Goal: Find specific page/section: Find specific page/section

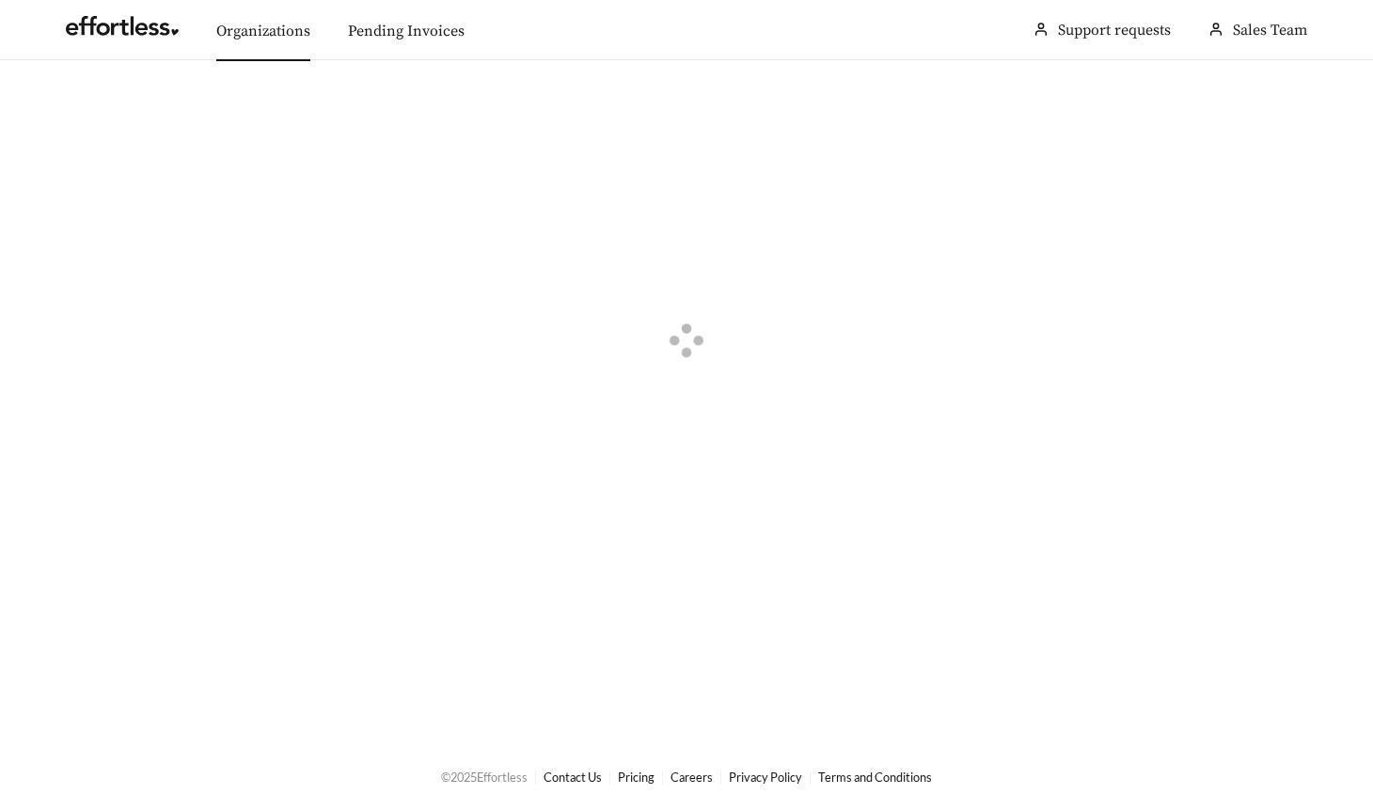
click at [269, 39] on link "Organizations" at bounding box center [263, 31] width 94 height 19
click at [80, 107] on div "button" at bounding box center [78, 106] width 17 height 17
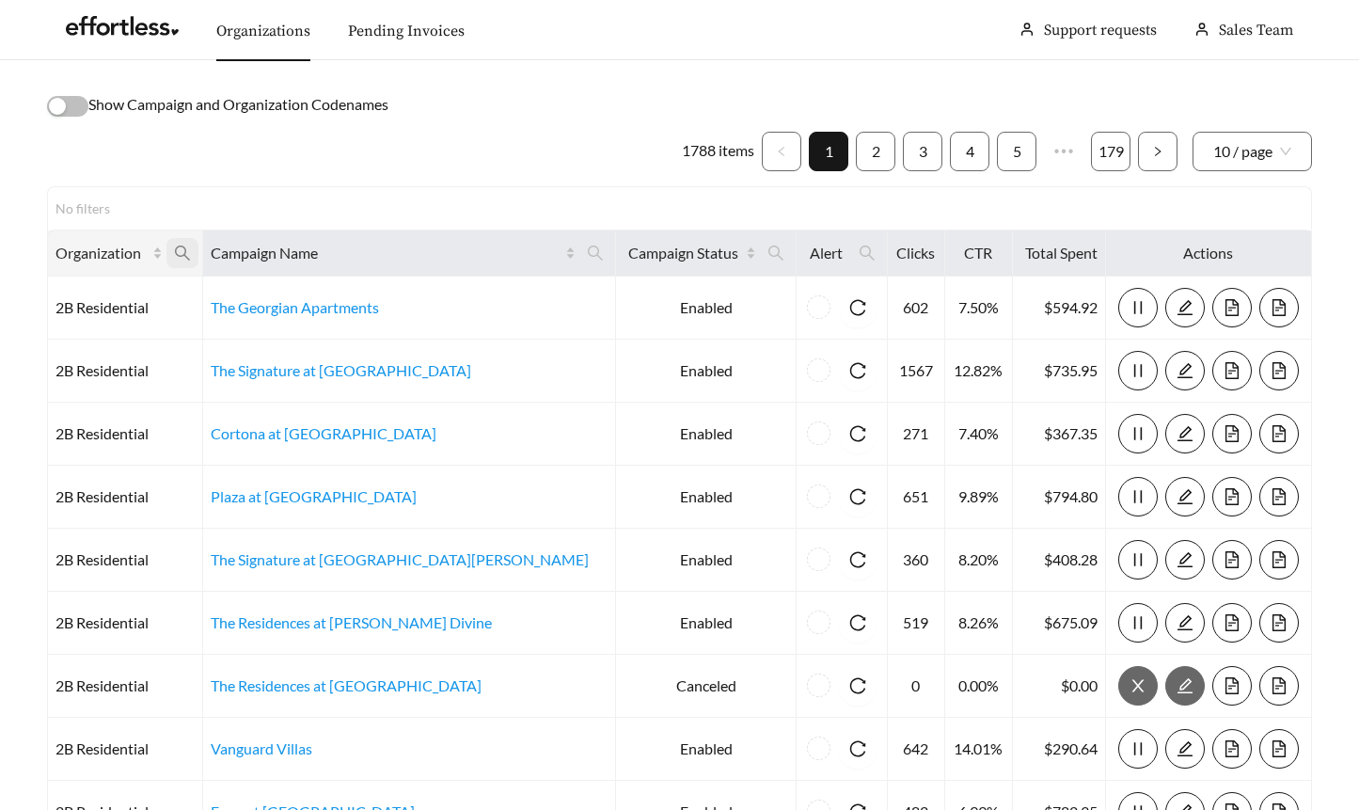
click at [191, 246] on icon "search" at bounding box center [182, 253] width 17 height 17
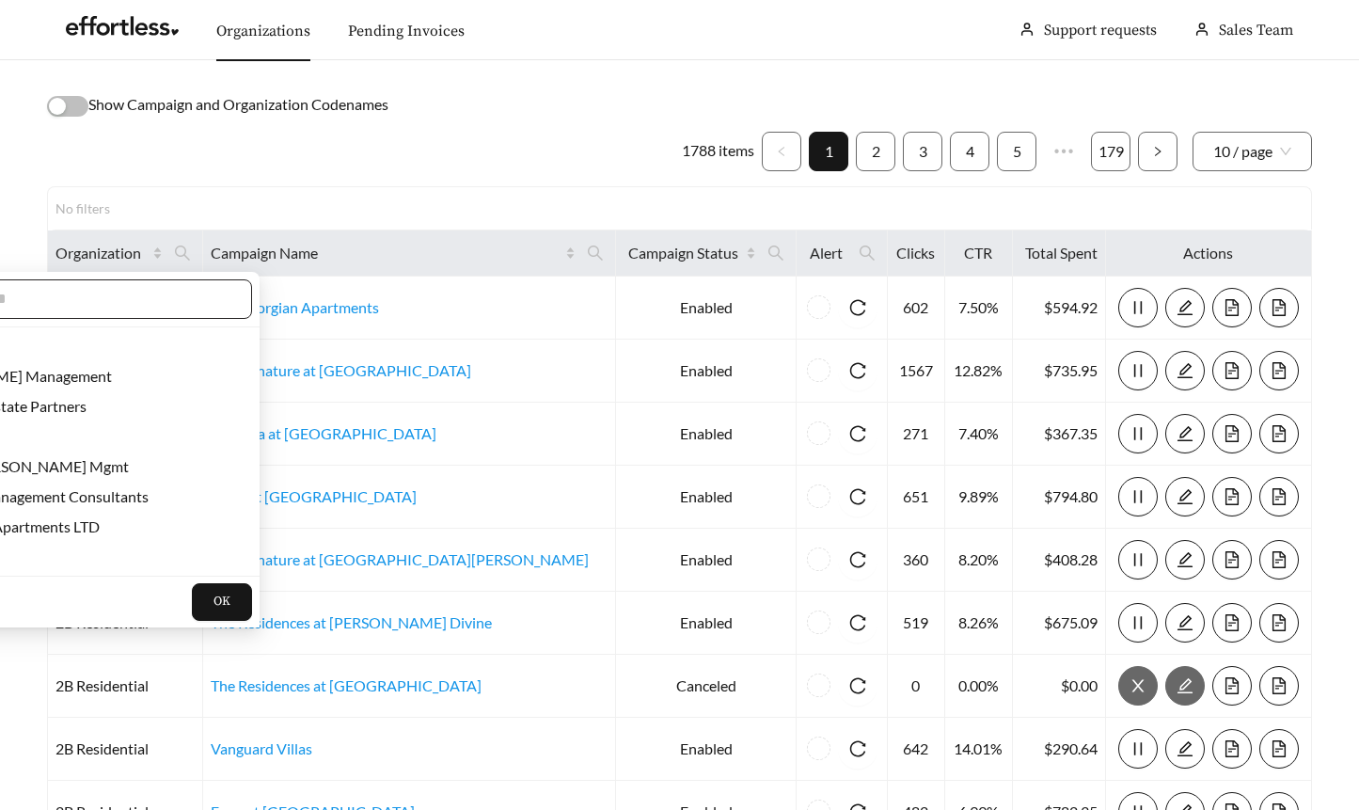
click at [172, 300] on input "text" at bounding box center [70, 299] width 323 height 23
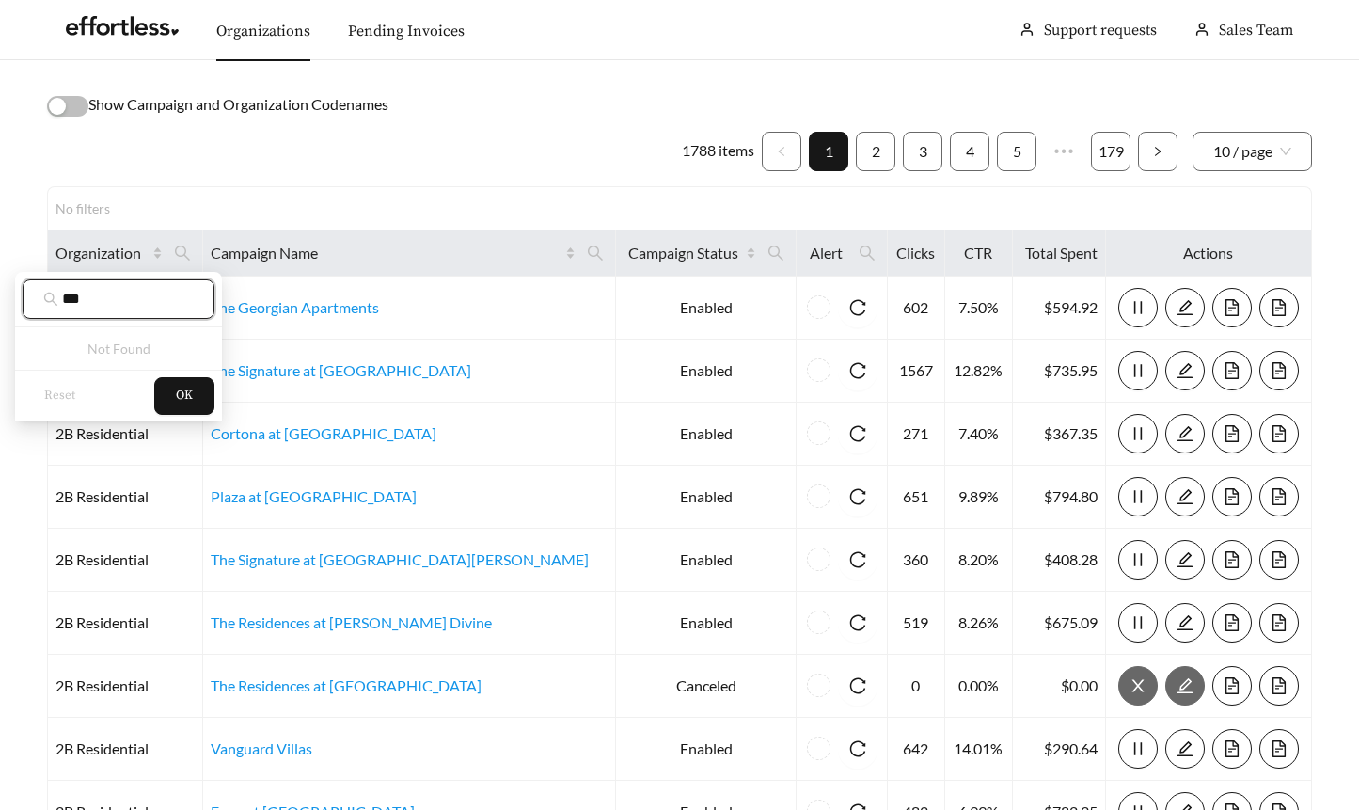
type input "***"
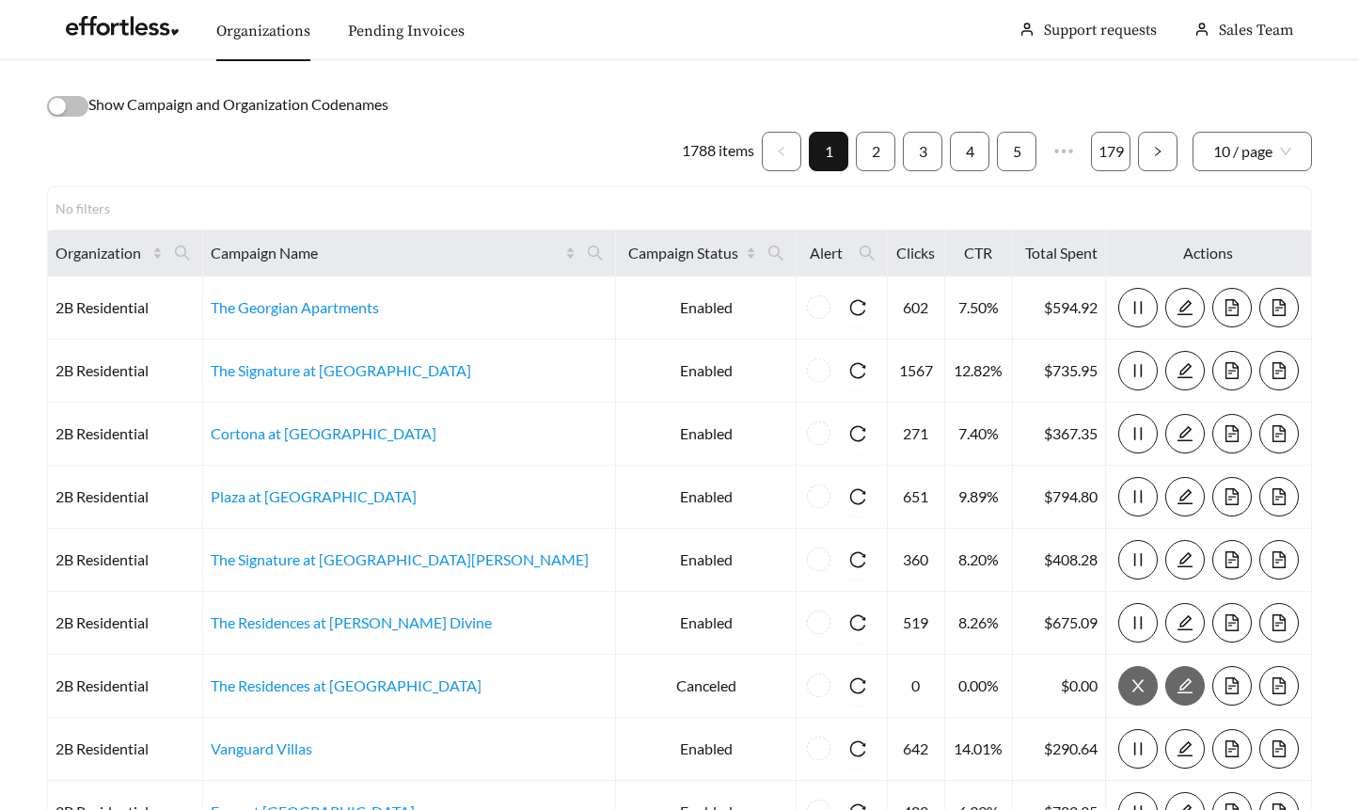
click at [317, 145] on ul "1788 items 1 2 3 4 5 ••• 179 10 / page" at bounding box center [679, 152] width 1265 height 40
